Goal: Information Seeking & Learning: Check status

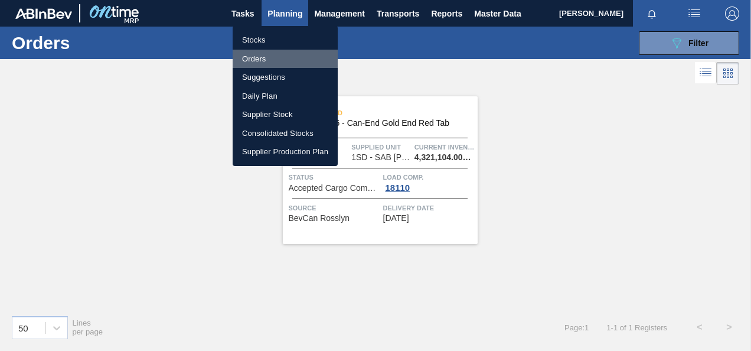
click at [260, 60] on li "Orders" at bounding box center [285, 59] width 105 height 19
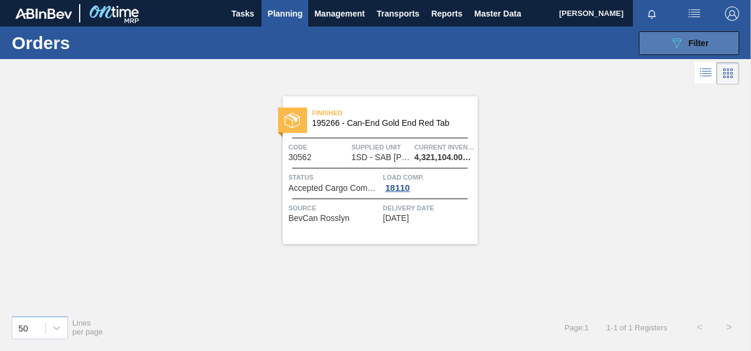
click at [683, 43] on icon "089F7B8B-B2A5-4AFE-B5C0-19BA573D28AC" at bounding box center [677, 43] width 14 height 14
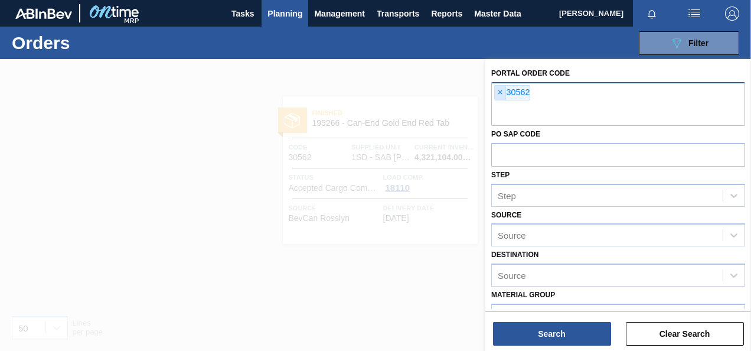
click at [504, 90] on span "×" at bounding box center [500, 93] width 11 height 14
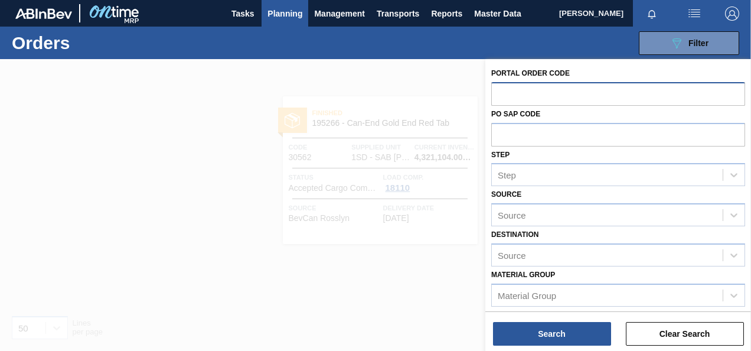
paste input "30916"
type input "3091630916"
drag, startPoint x: 557, startPoint y: 87, endPoint x: 465, endPoint y: 90, distance: 92.2
click at [486, 90] on div "Portal Order Code 3091630916 PO SAP Code Step Step Source Source Destination So…" at bounding box center [619, 234] width 266 height 351
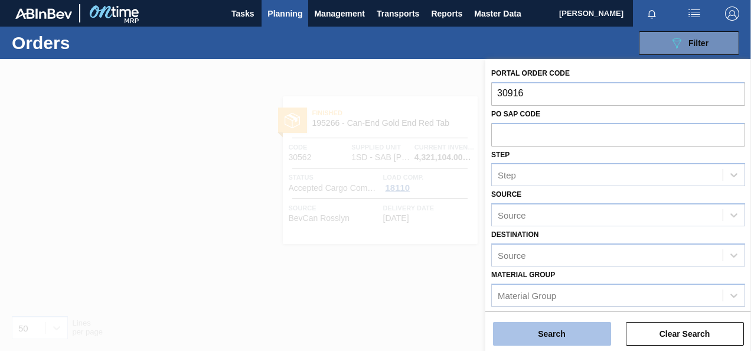
type input "30916"
click at [591, 326] on button "Search" at bounding box center [552, 334] width 118 height 24
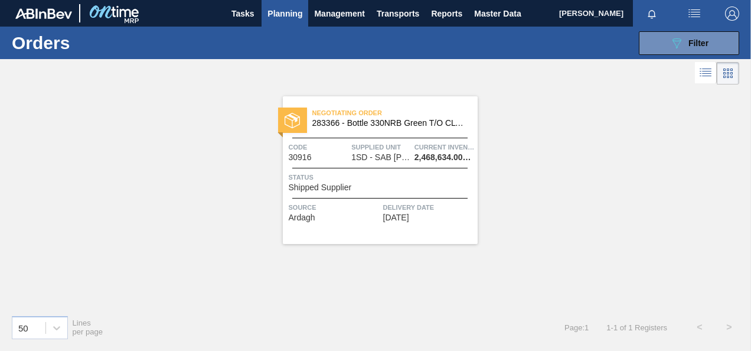
click at [314, 186] on span "Shipped Supplier" at bounding box center [320, 187] width 63 height 9
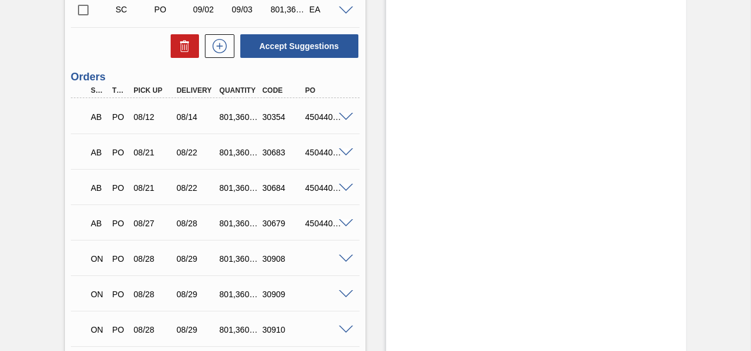
scroll to position [939, 0]
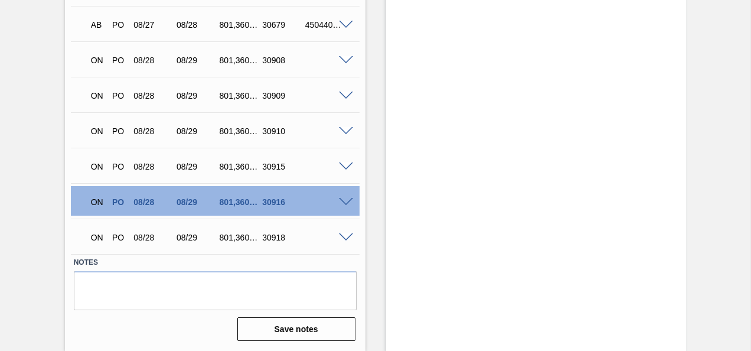
click at [343, 200] on span at bounding box center [346, 202] width 14 height 9
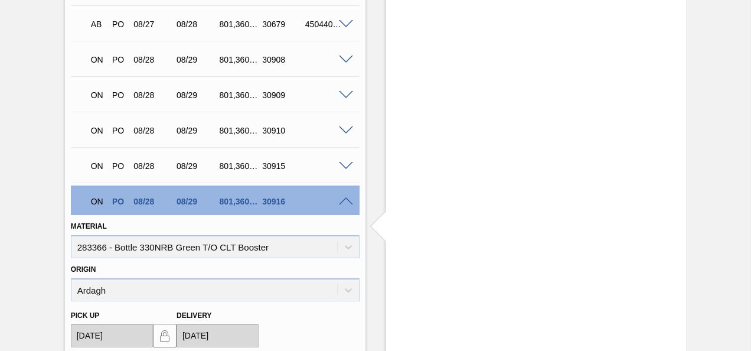
click at [343, 200] on span at bounding box center [346, 201] width 14 height 9
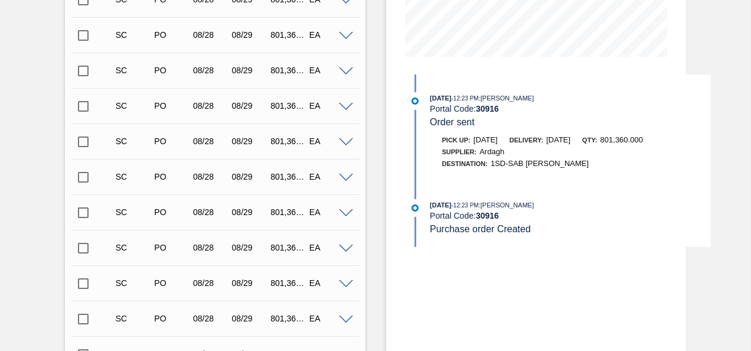
scroll to position [0, 0]
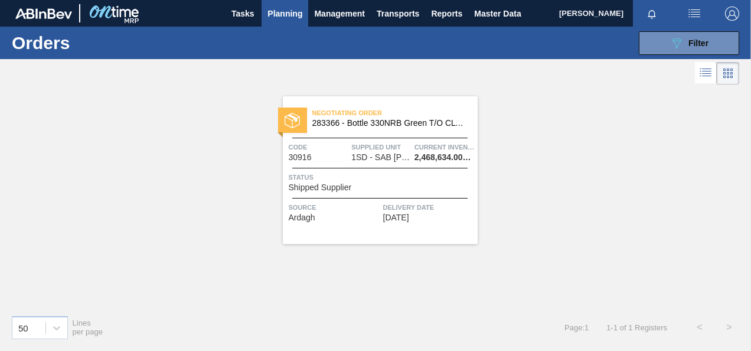
click at [251, 273] on div "Negotiating Order 283366 - Bottle 330NRB Green T/O CLT Booster Code 30916 Suppl…" at bounding box center [375, 196] width 751 height 218
click at [203, 108] on div "Negotiating Order 283366 - Bottle 330NRB Green T/O CLT Booster Code 30916 Suppl…" at bounding box center [375, 196] width 751 height 218
click at [512, 82] on div at bounding box center [375, 73] width 751 height 28
